Goal: Navigation & Orientation: Understand site structure

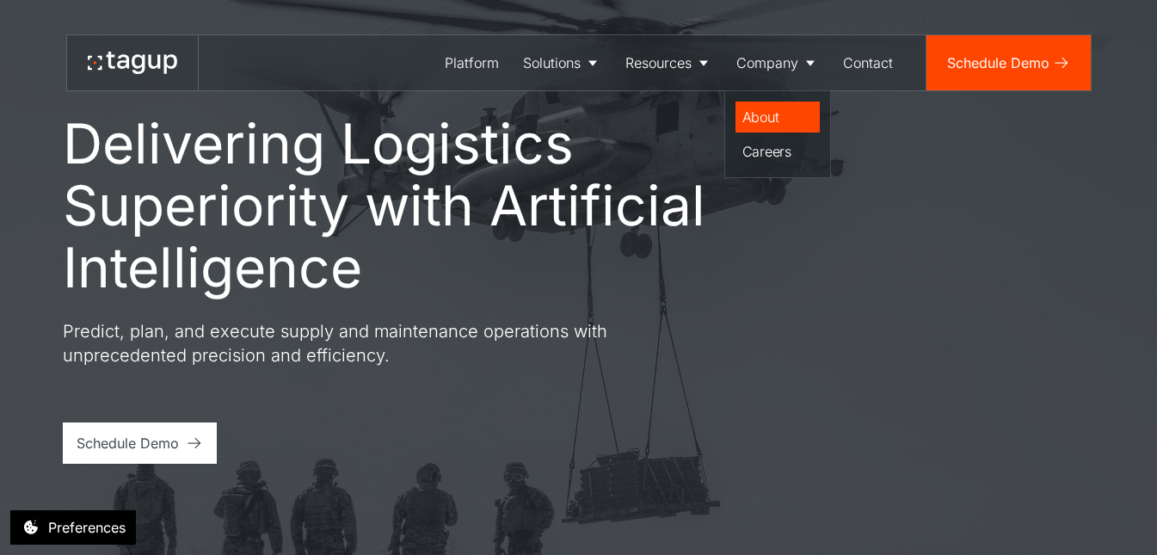
click at [764, 120] on div "About" at bounding box center [777, 117] width 71 height 21
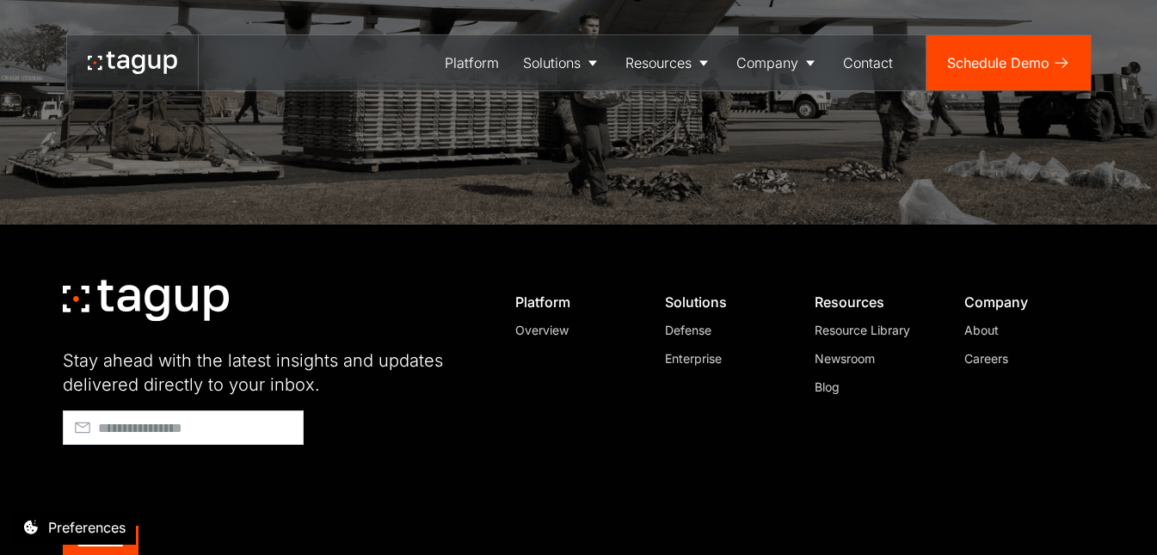
scroll to position [4930, 0]
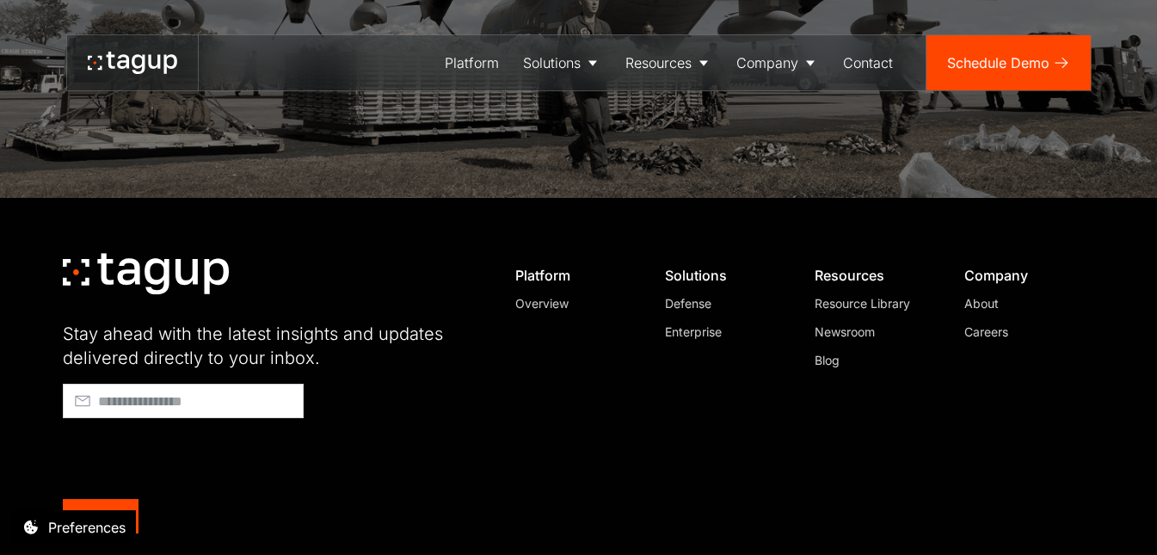
click at [538, 294] on div "Overview" at bounding box center [573, 303] width 117 height 18
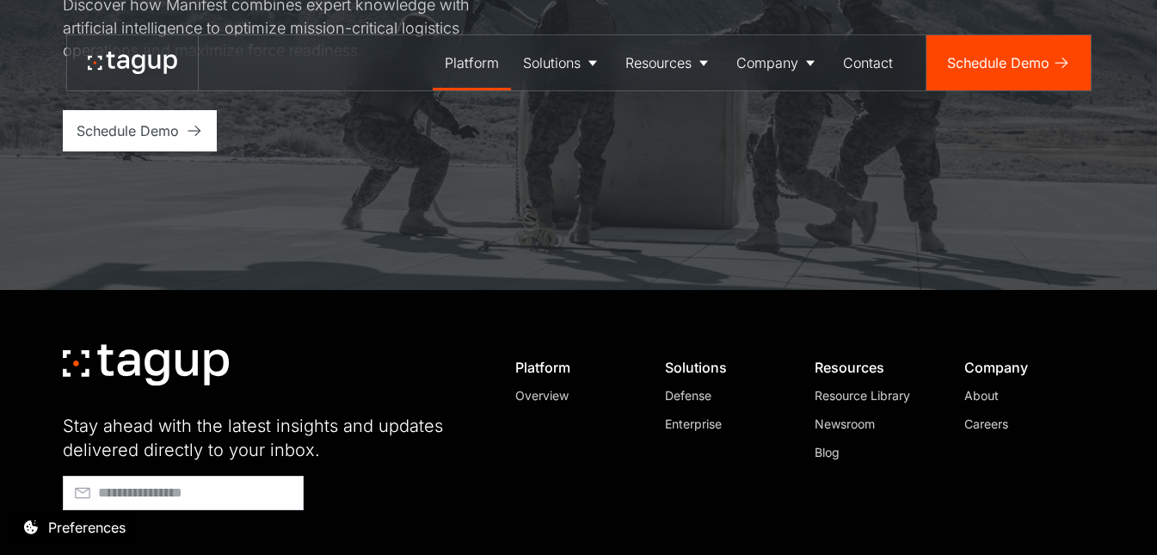
scroll to position [5239, 0]
